Goal: Task Accomplishment & Management: Manage account settings

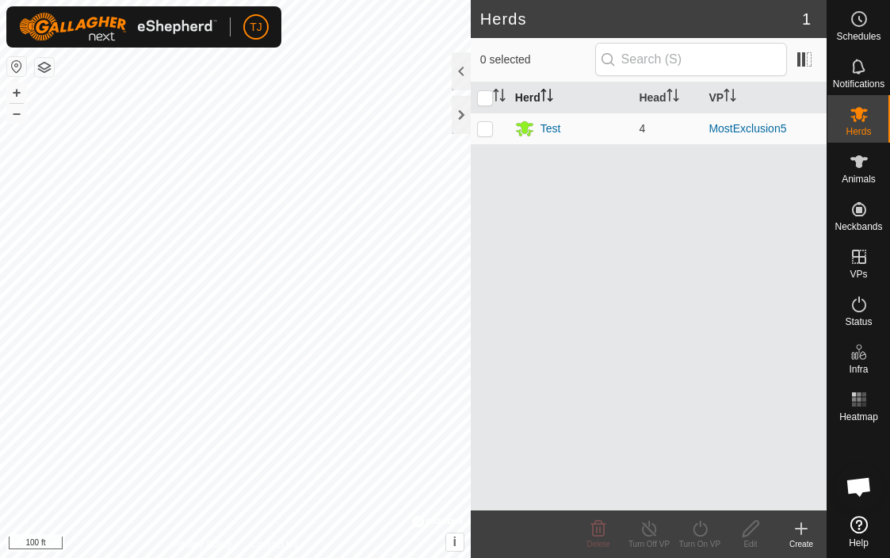
click at [521, 97] on th "Herd" at bounding box center [571, 97] width 124 height 31
click at [546, 127] on div "Test" at bounding box center [550, 128] width 21 height 17
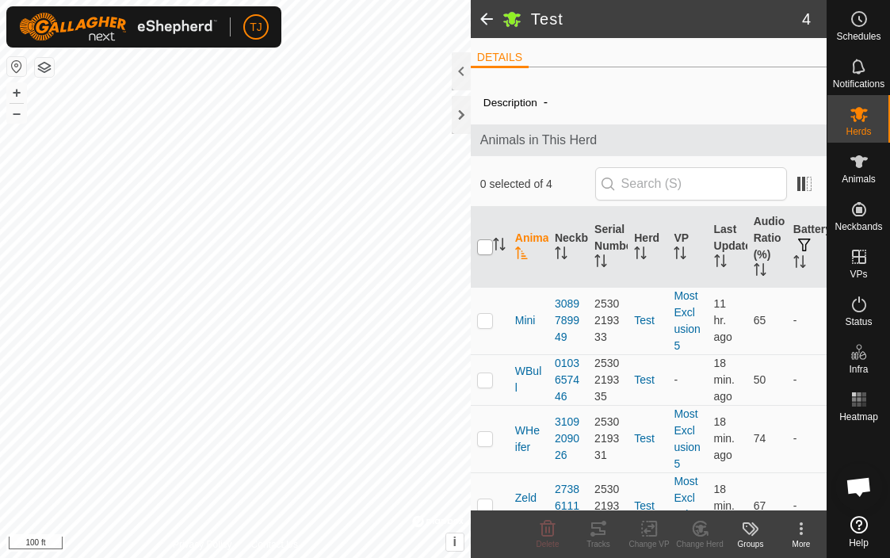
click at [487, 249] on input "checkbox" at bounding box center [485, 247] width 16 height 16
checkbox input "true"
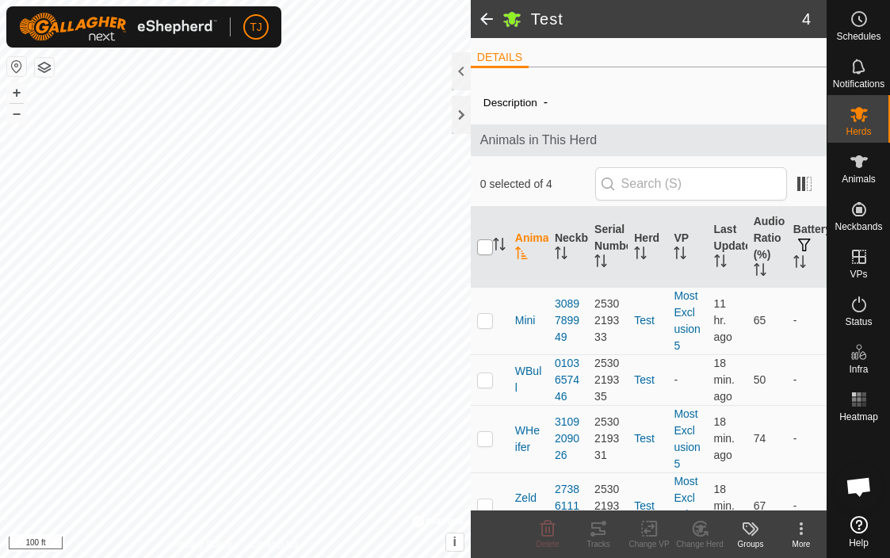
checkbox input "true"
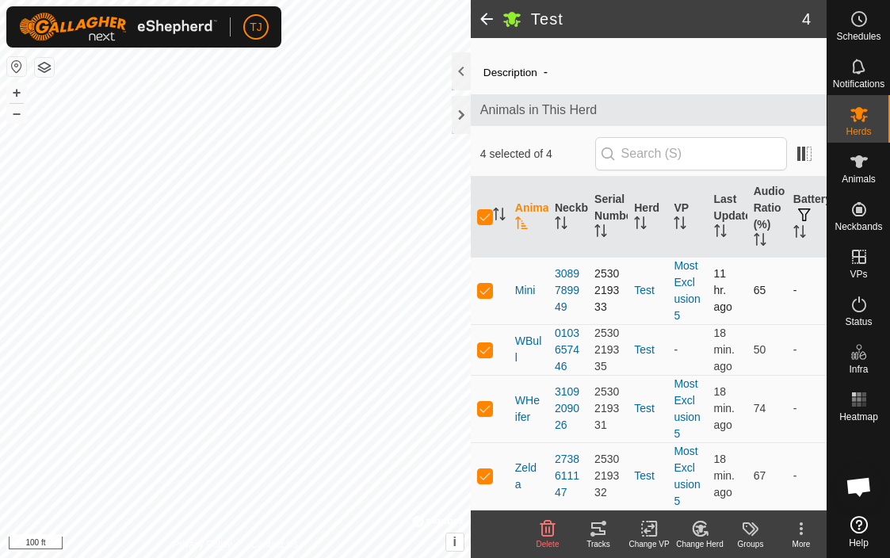
scroll to position [30, 0]
click at [598, 525] on icon at bounding box center [598, 528] width 19 height 19
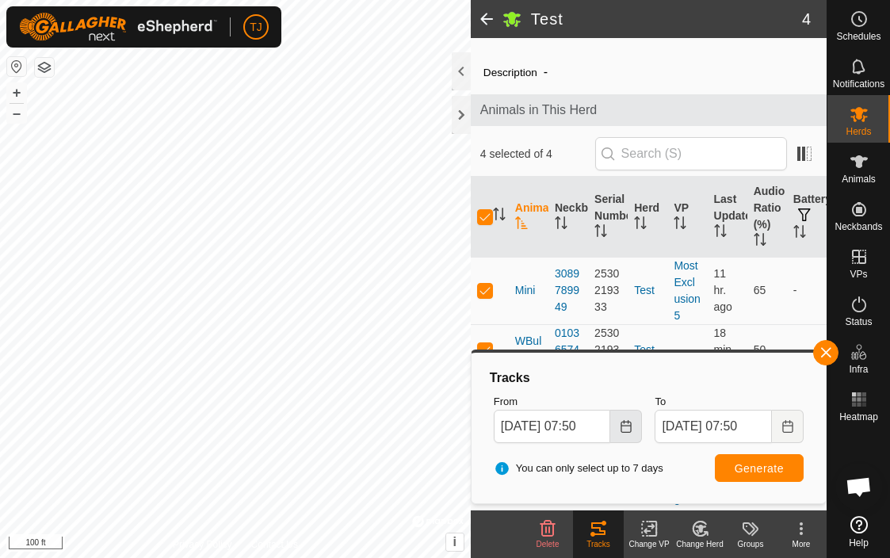
click at [625, 431] on icon "Choose Date" at bounding box center [626, 426] width 10 height 13
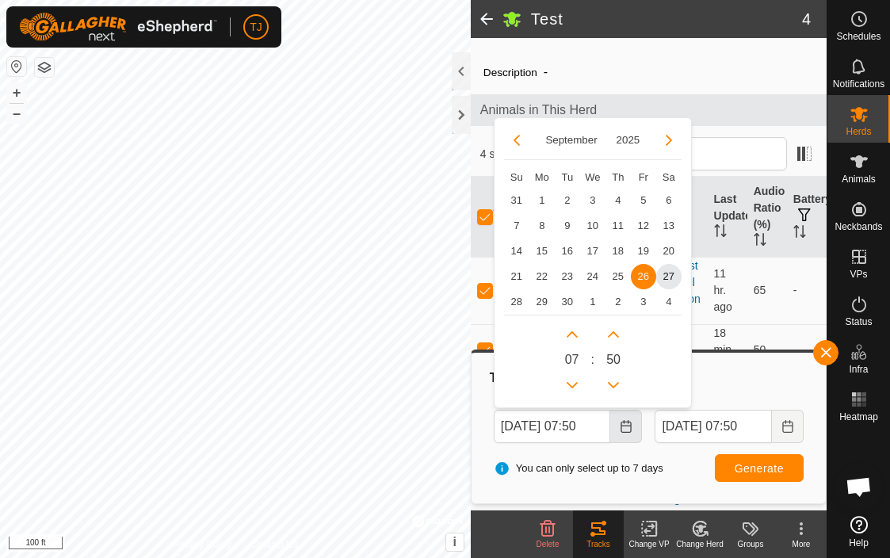
click at [625, 431] on icon "Choose Date" at bounding box center [626, 426] width 10 height 13
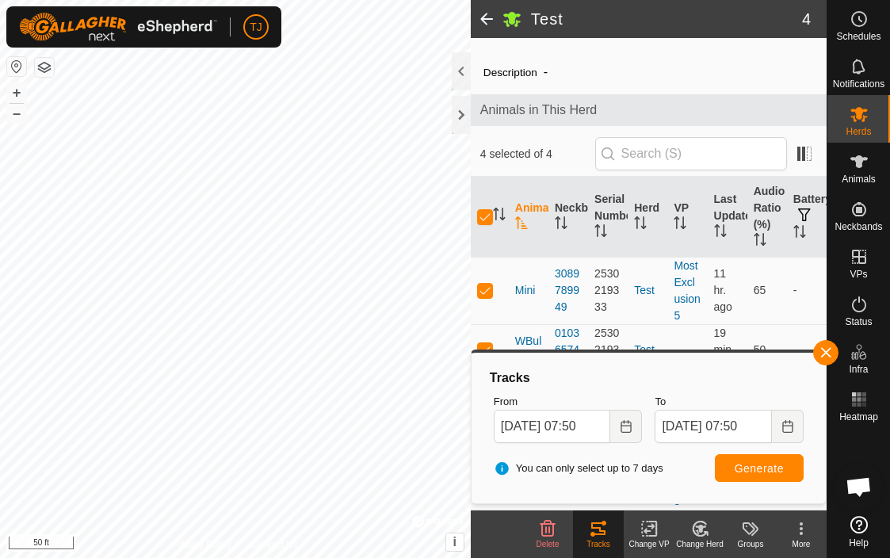
click at [488, 10] on span at bounding box center [487, 19] width 32 height 38
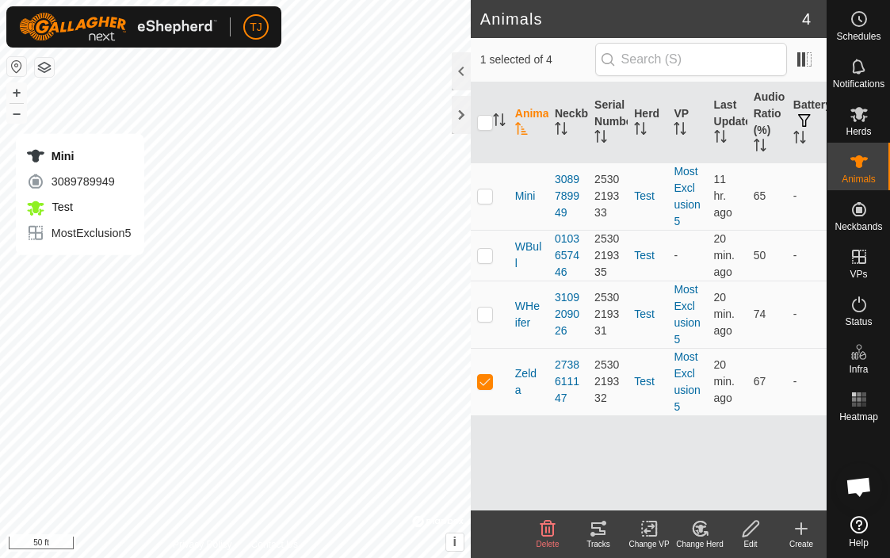
checkbox input "true"
checkbox input "false"
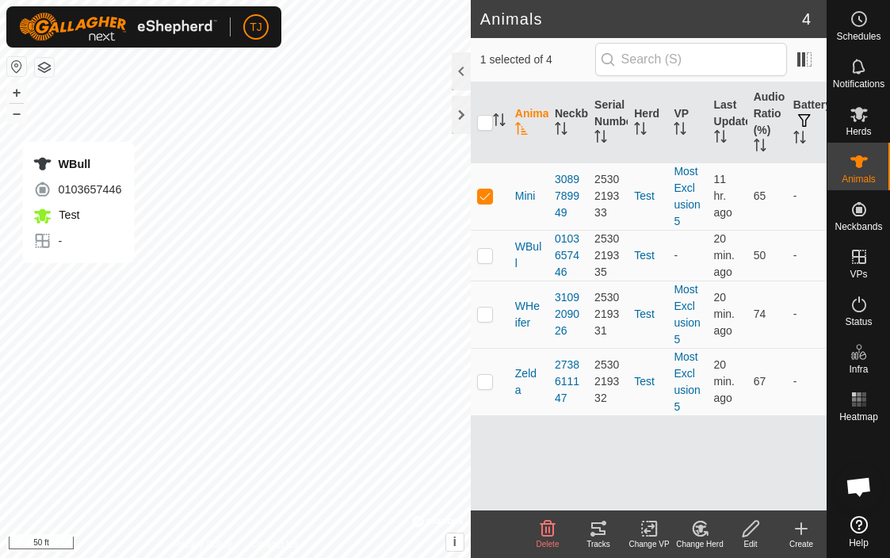
checkbox input "false"
checkbox input "true"
